Goal: Transaction & Acquisition: Book appointment/travel/reservation

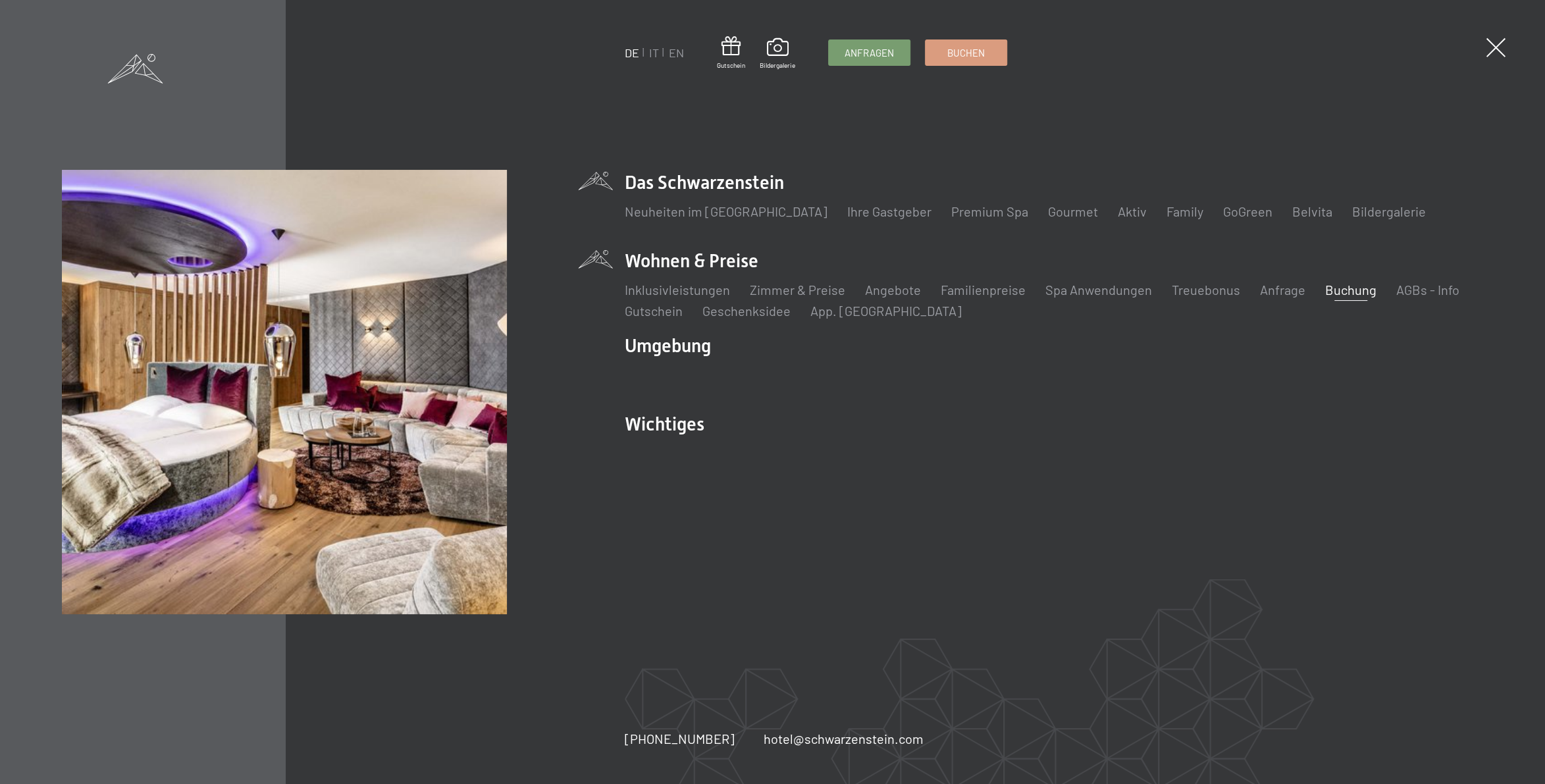
click at [1343, 284] on link "Buchung" at bounding box center [1351, 289] width 51 height 16
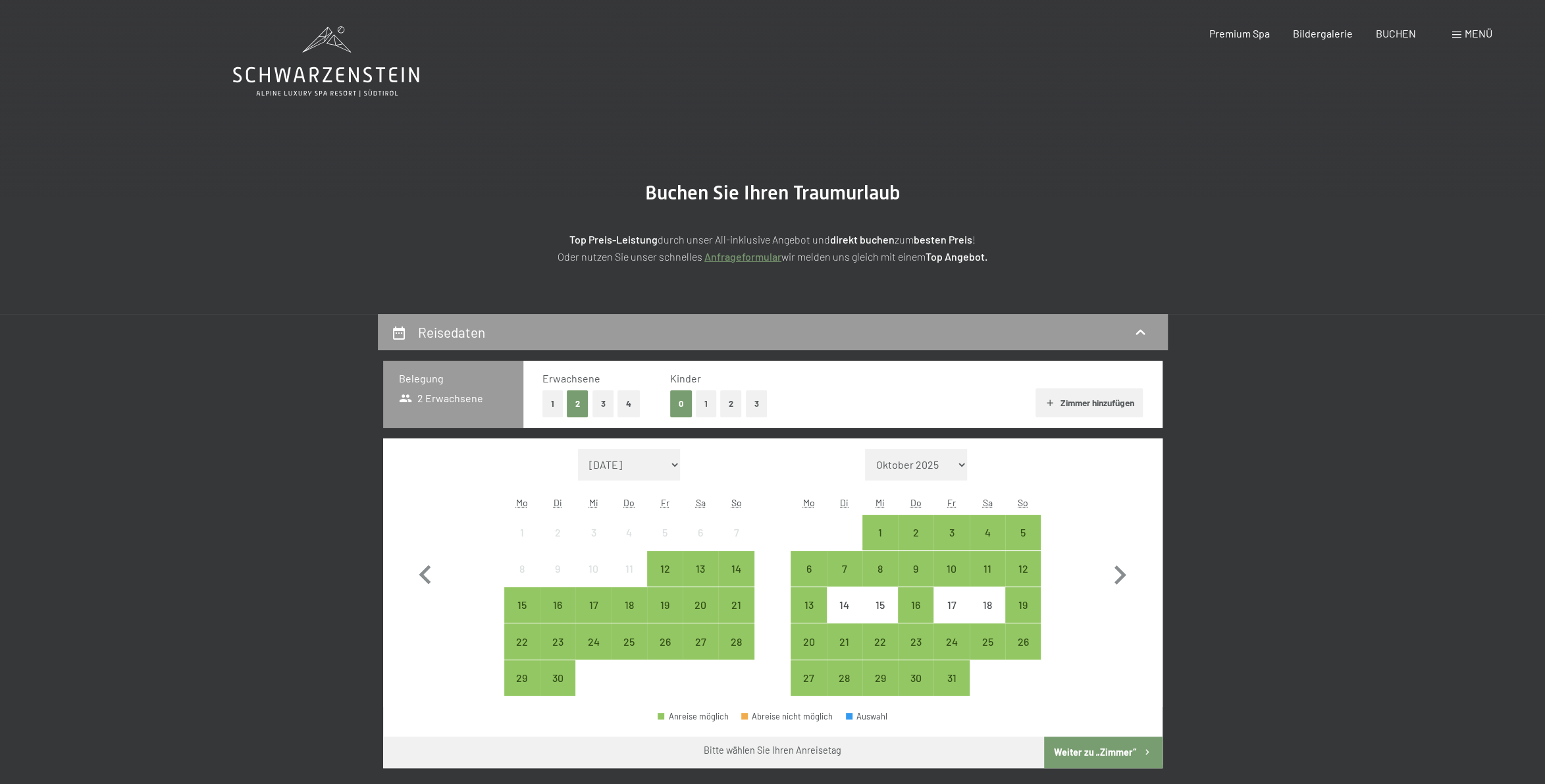
click at [685, 465] on form "Monat/Jahr [DATE] [DATE] [DATE] [DATE] [DATE] [DATE] [PERSON_NAME][DATE] [DATE]…" at bounding box center [629, 464] width 250 height 32
click at [578, 449] on select "September 2025 Oktober 2025 November 2025 Dezember 2025 Januar 2026 Februar 202…" at bounding box center [629, 464] width 103 height 32
select select "2025-11-01"
select select "2025-12-01"
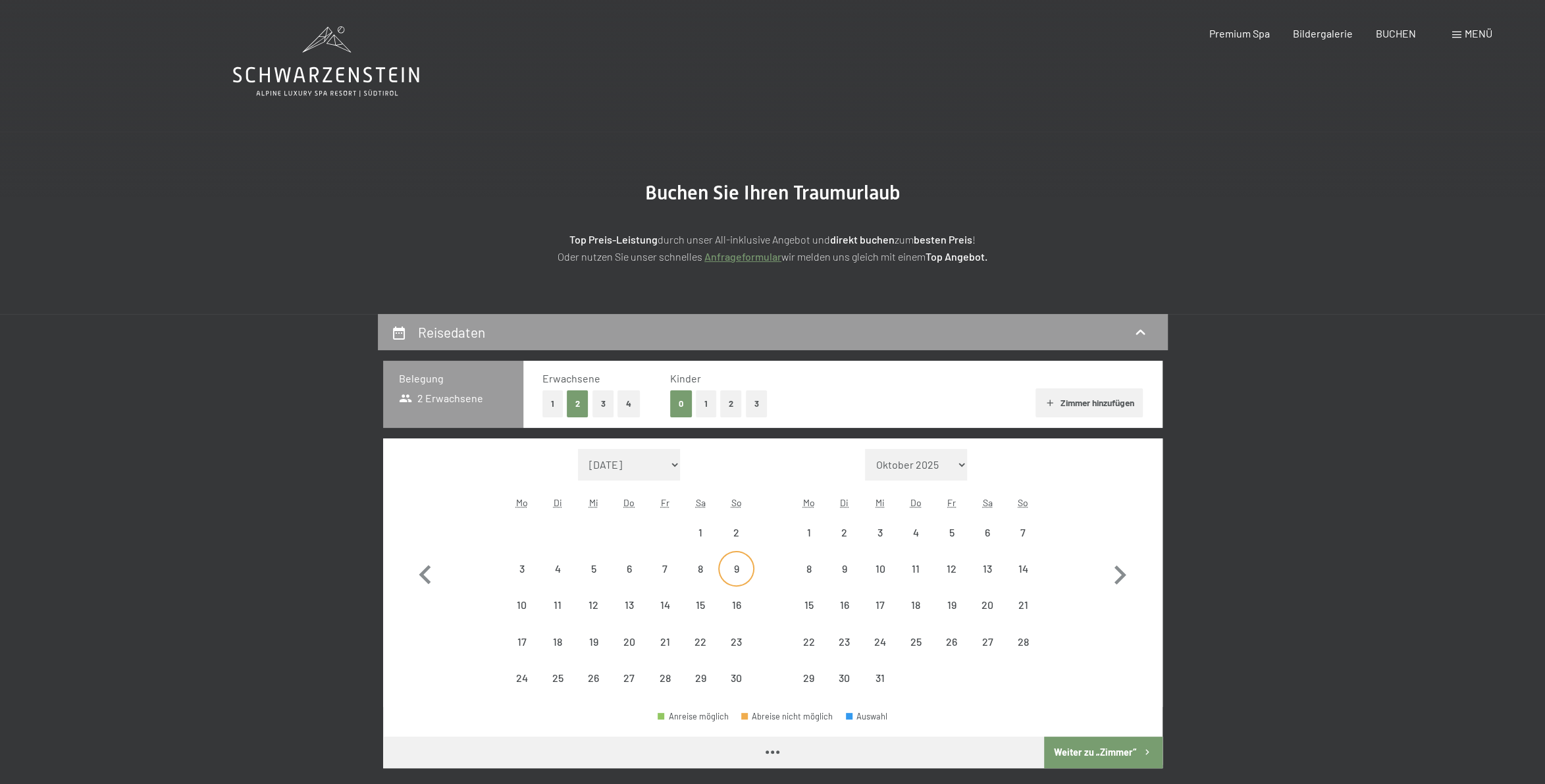
click at [733, 569] on div "9" at bounding box center [736, 579] width 33 height 33
select select "2025-11-01"
select select "2025-12-01"
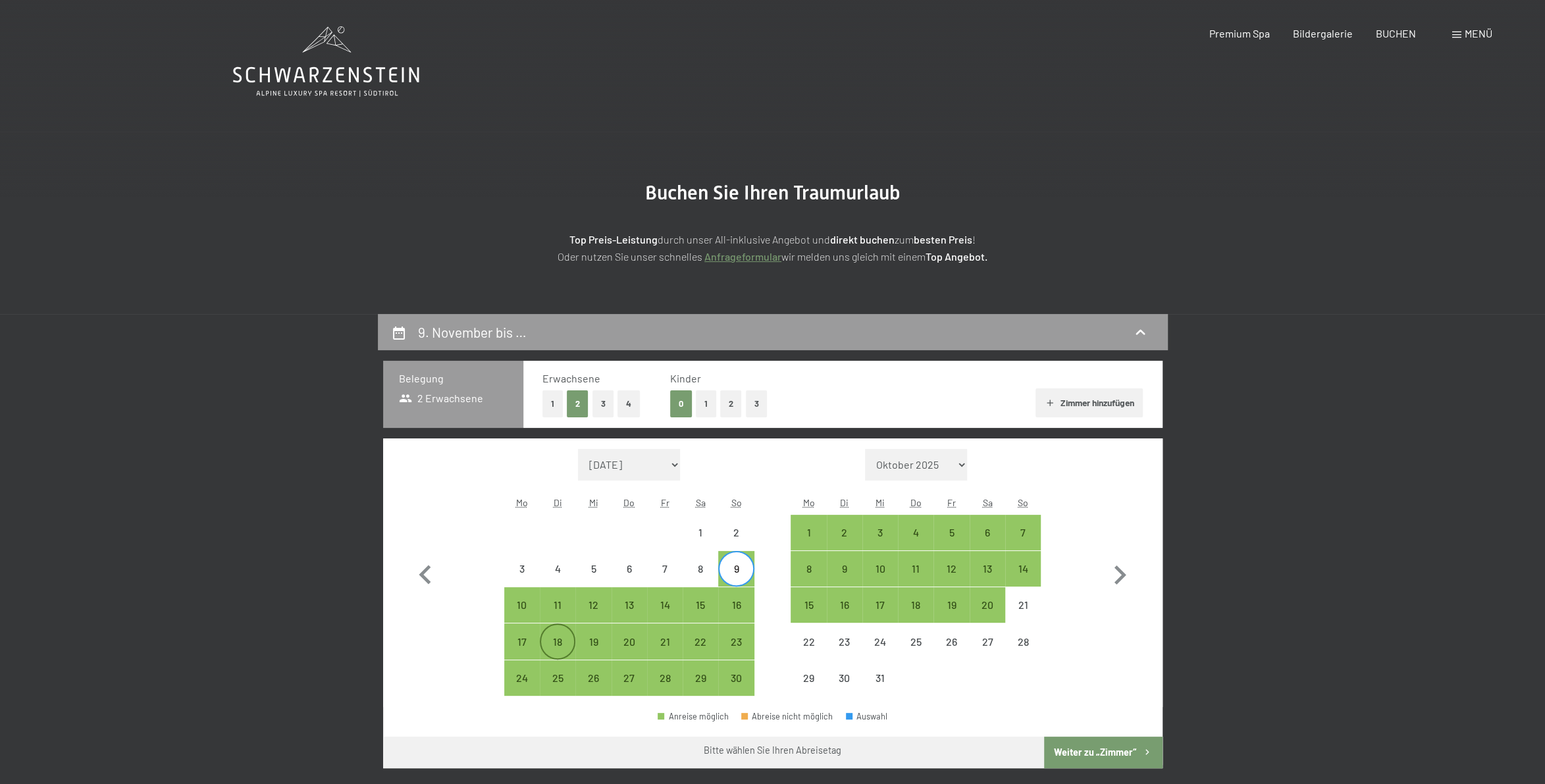
click at [560, 644] on div "18" at bounding box center [557, 653] width 33 height 33
select select "2025-11-01"
select select "2025-12-01"
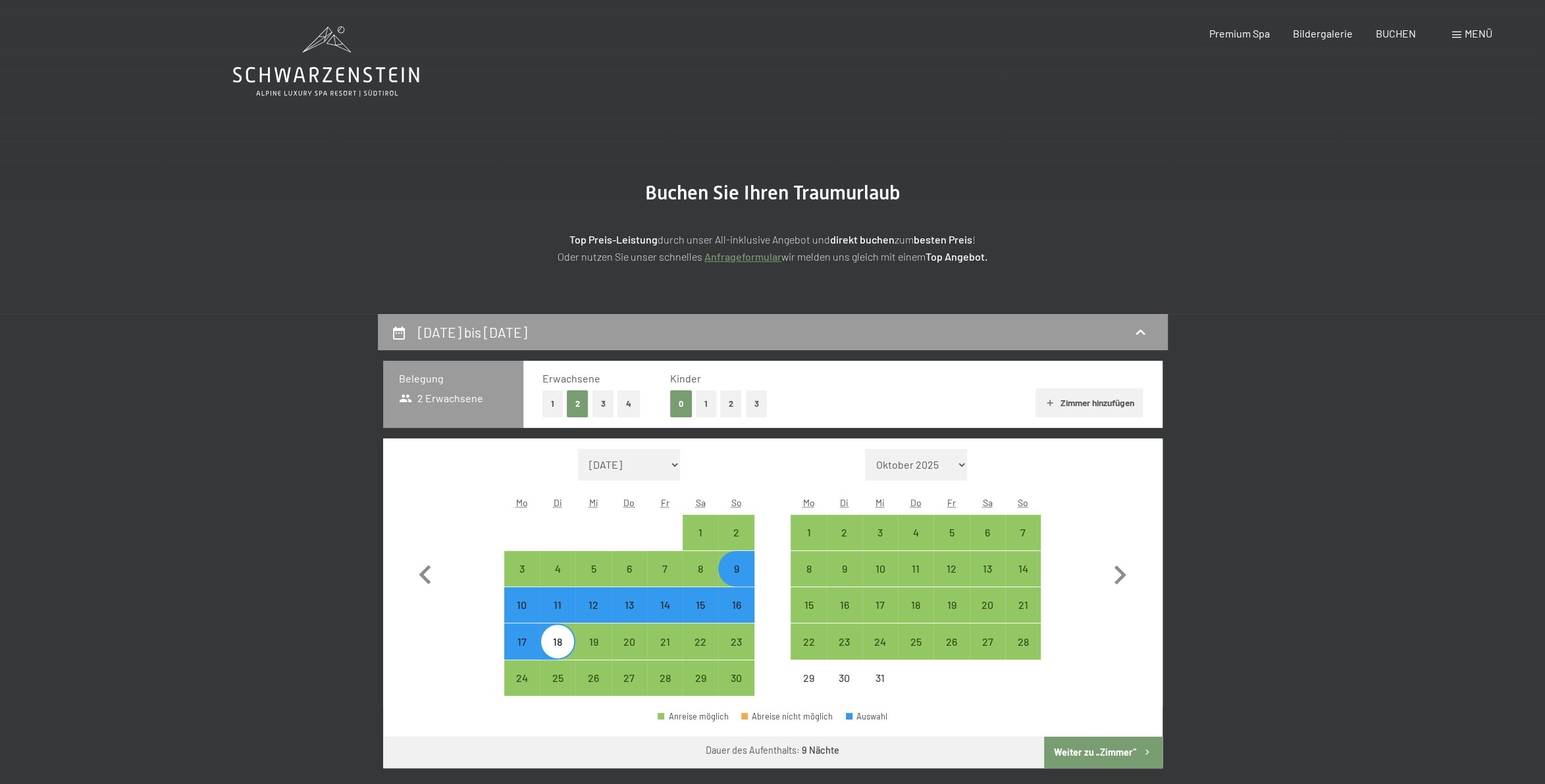
click at [699, 403] on button "1" at bounding box center [706, 403] width 20 height 27
select select "2025-11-01"
select select "2025-12-01"
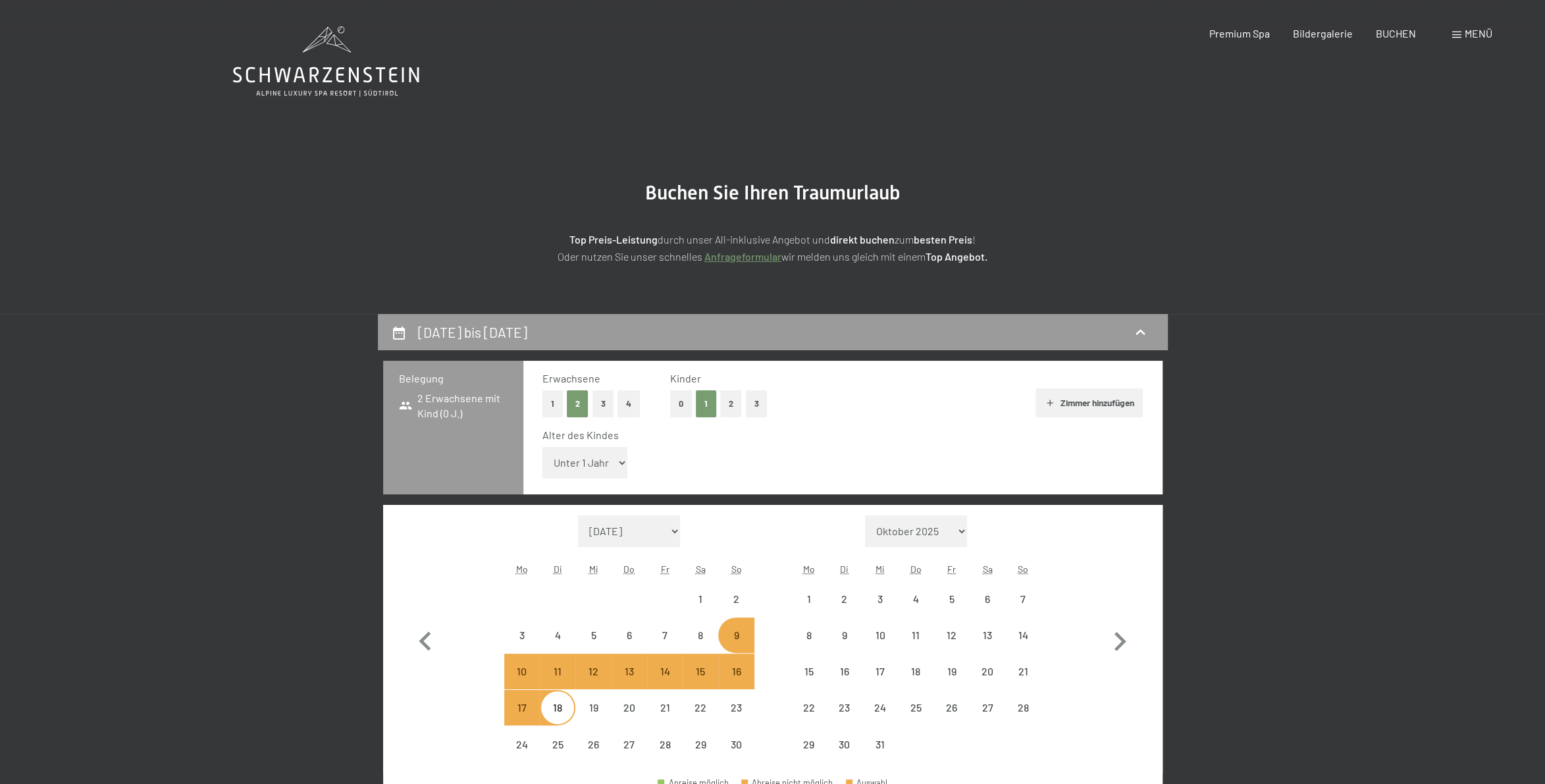
select select "2025-11-01"
select select "2025-12-01"
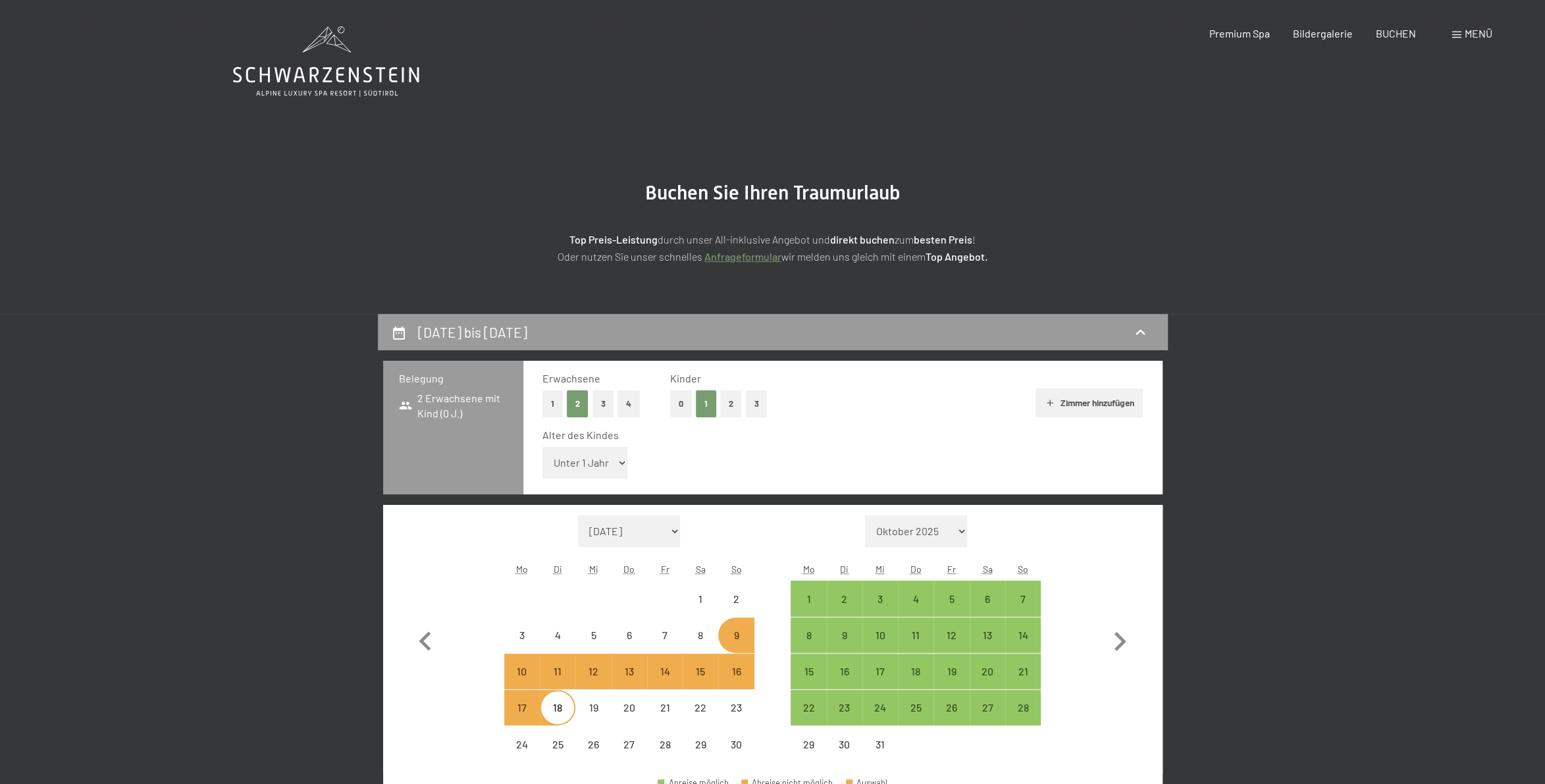
select select "2025-11-01"
select select "2025-12-01"
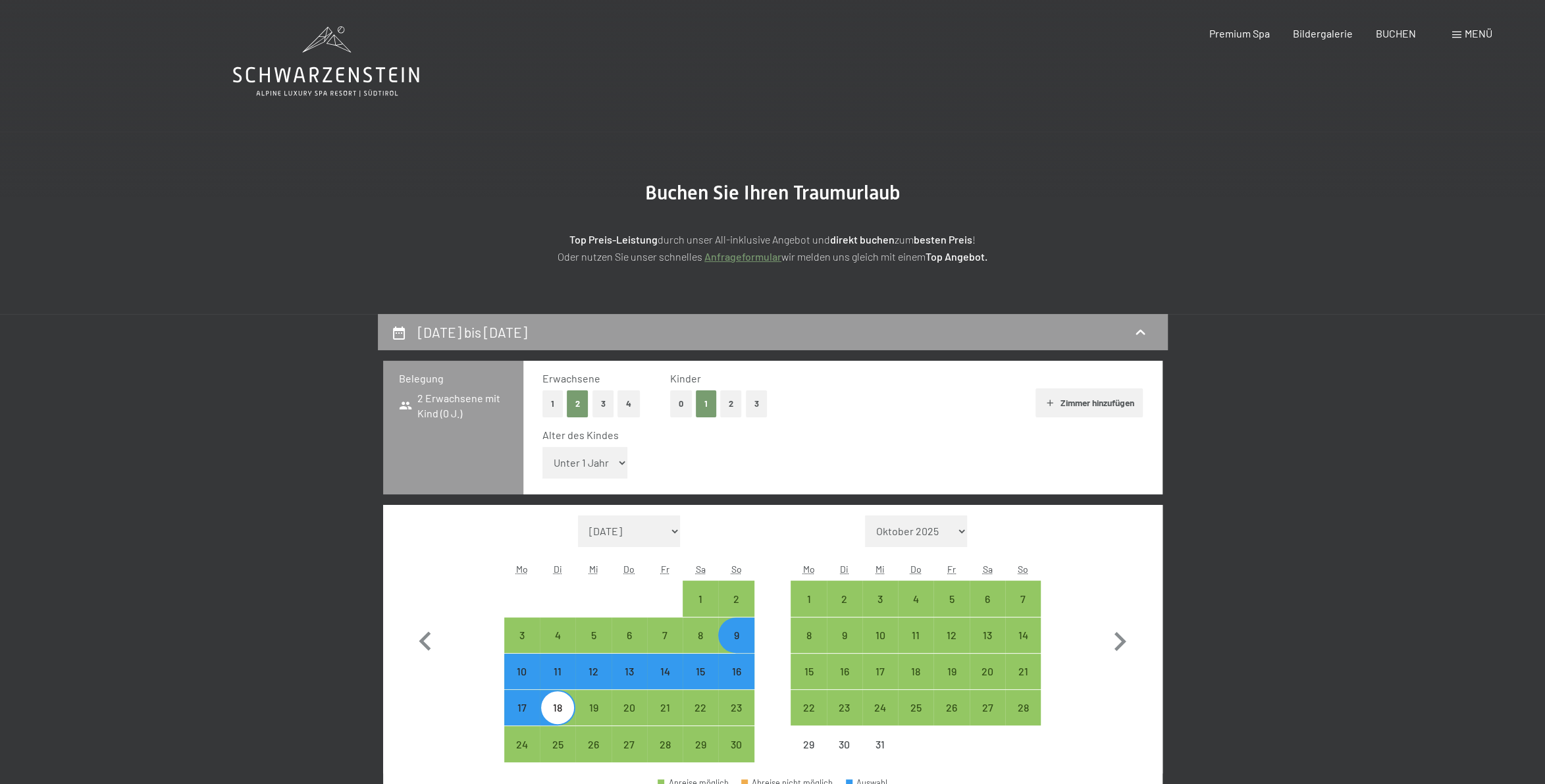
click at [543, 447] on select "Unter 1 Jahr 1 Jahr 2 Jahre 3 Jahre 4 Jahre 5 Jahre 6 Jahre 7 Jahre 8 Jahre 9 J…" at bounding box center [585, 463] width 86 height 32
select select "5"
click option "5 Jahre" at bounding box center [0, 0] width 0 height 0
select select "2025-11-01"
select select "2025-12-01"
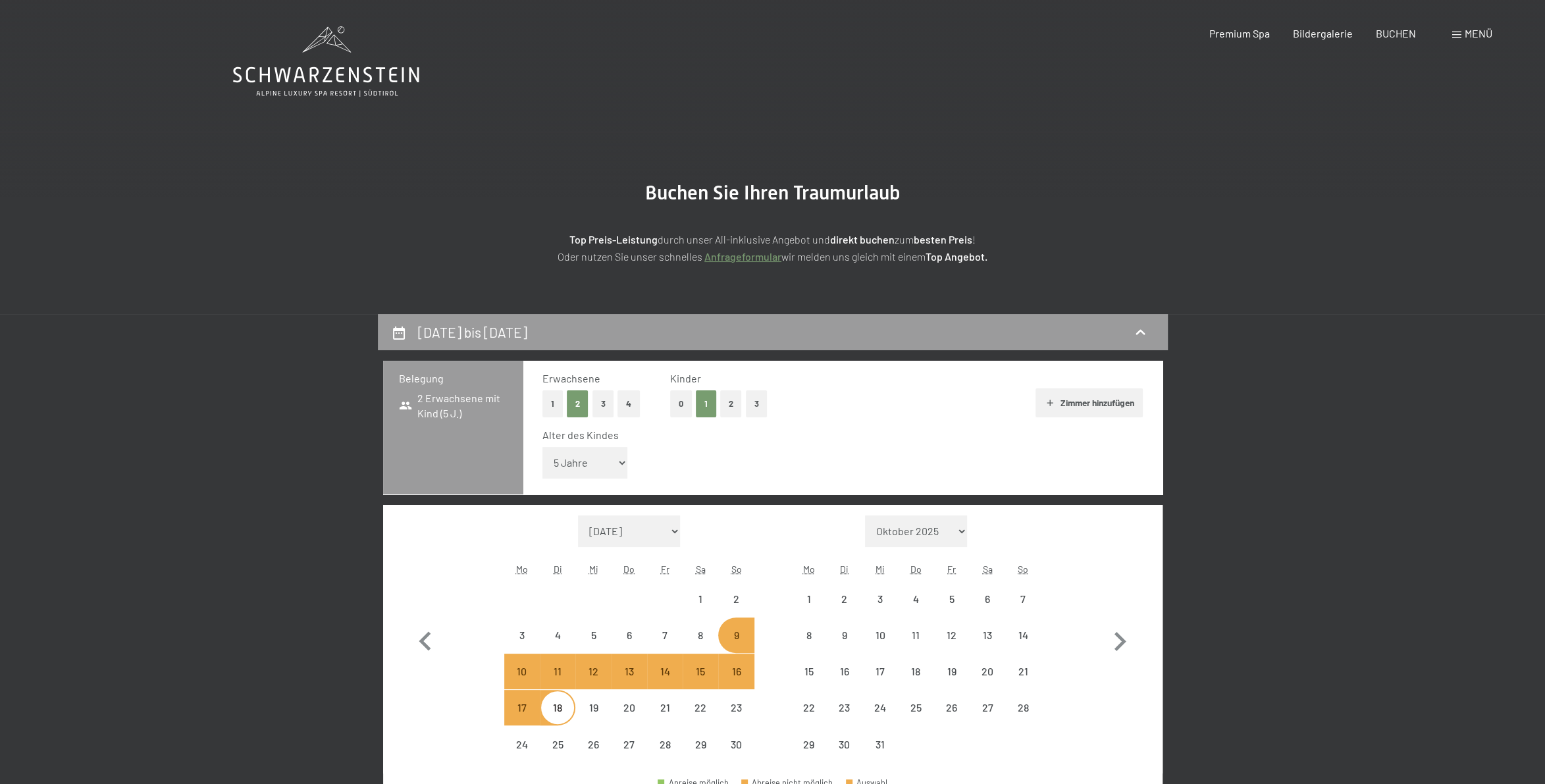
select select "2025-11-01"
select select "2025-12-01"
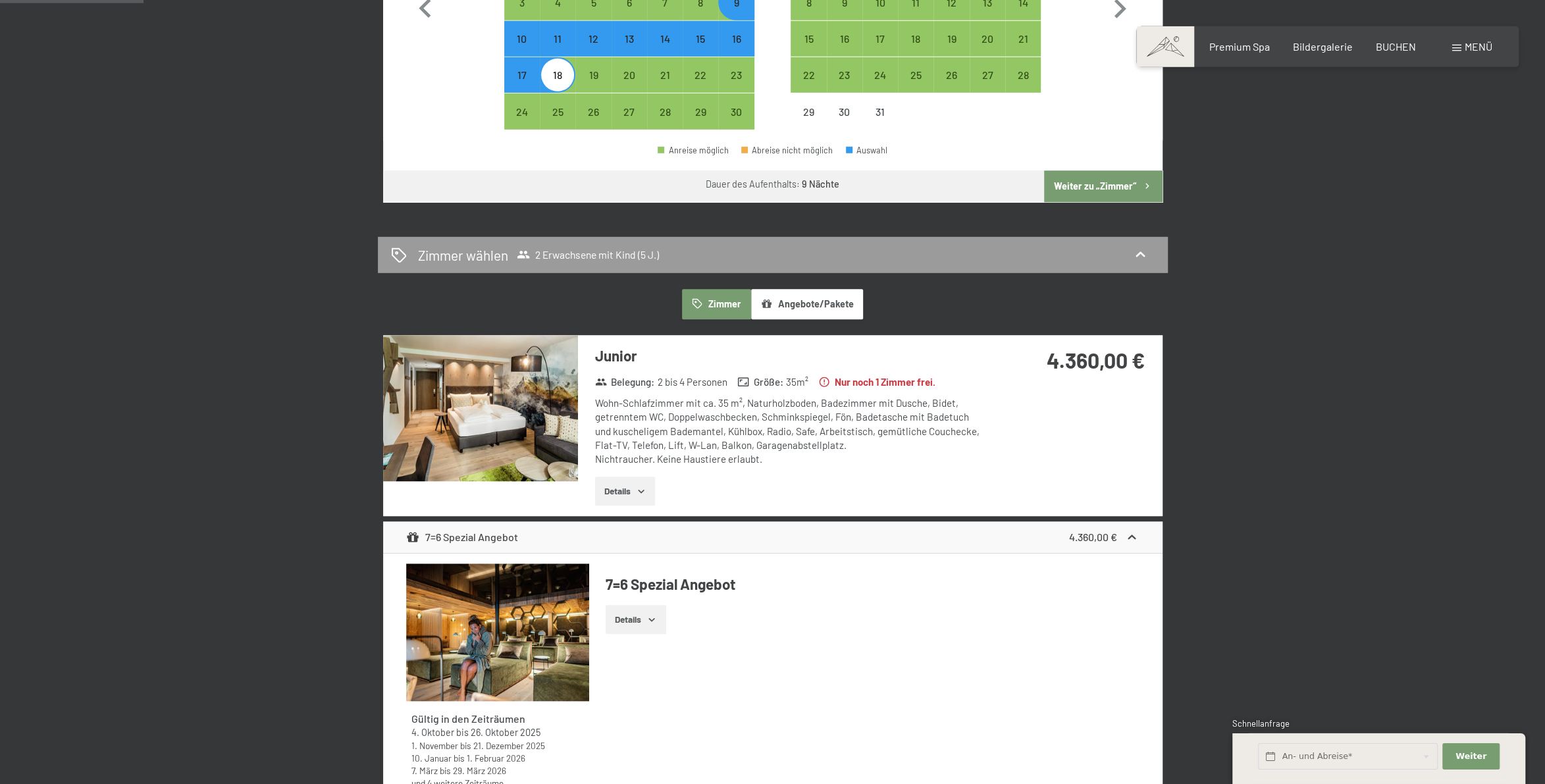
scroll to position [844, 0]
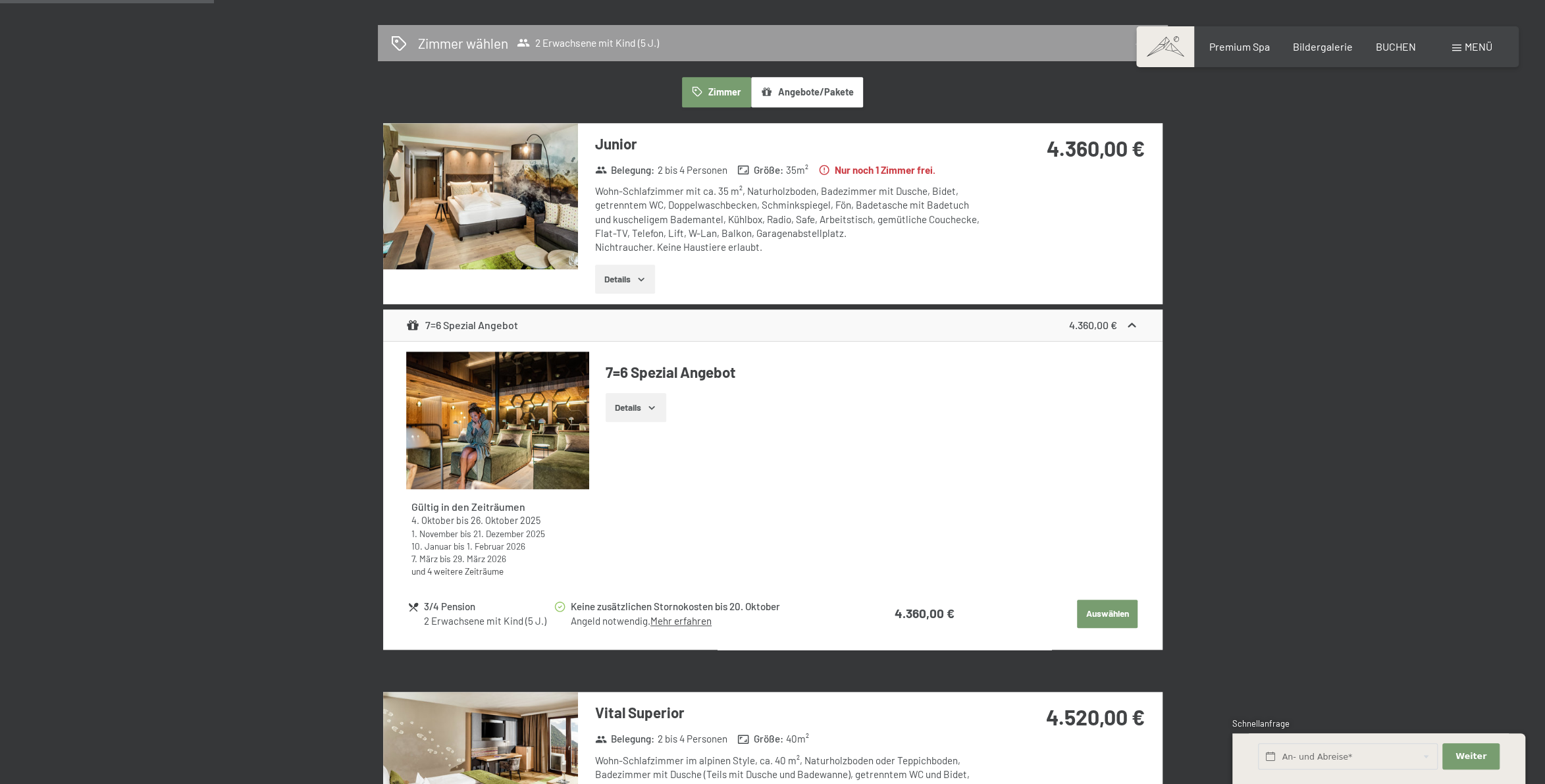
click at [653, 416] on button "Details" at bounding box center [635, 407] width 60 height 29
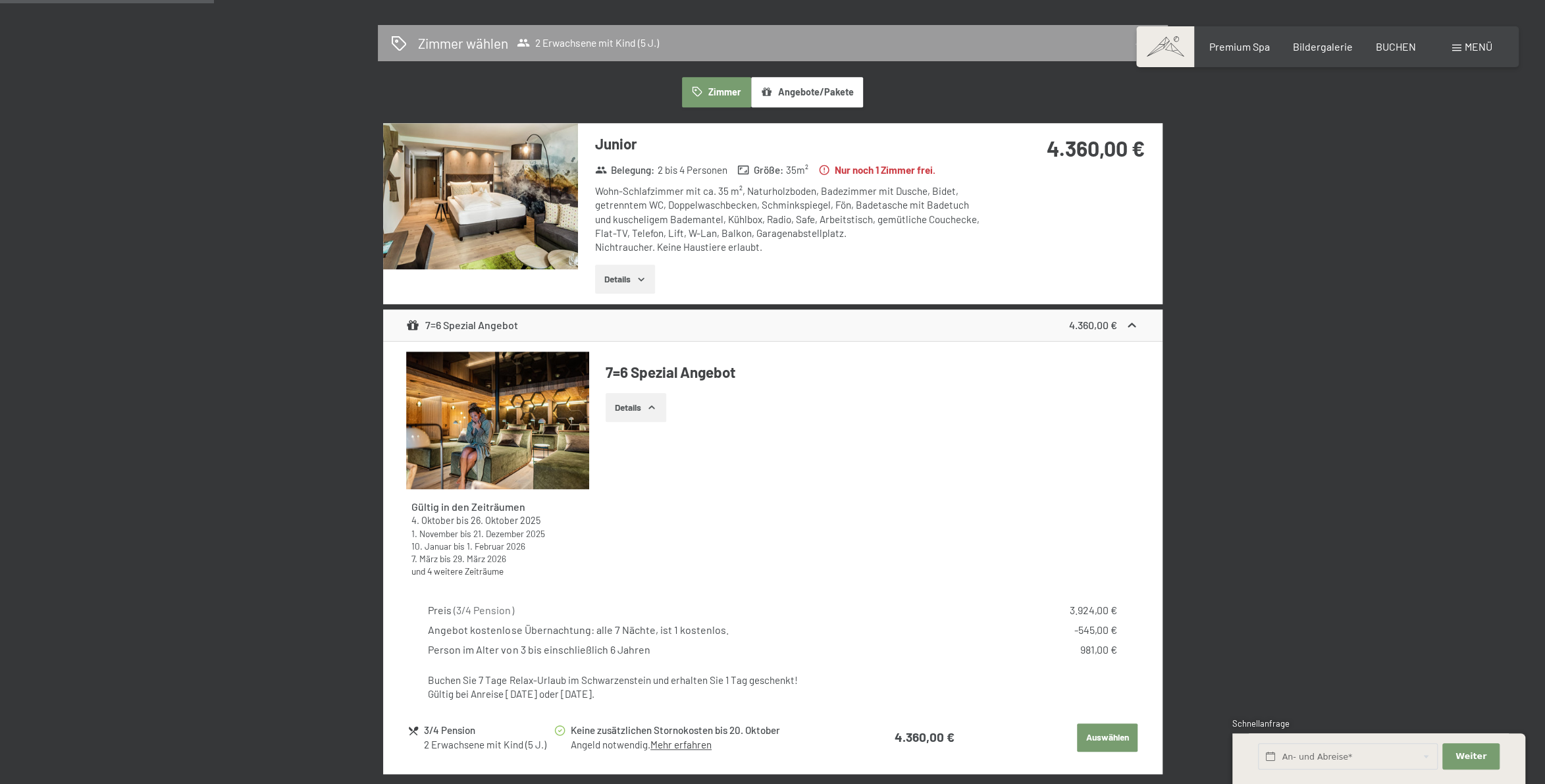
scroll to position [1086, 0]
